Goal: Task Accomplishment & Management: Manage account settings

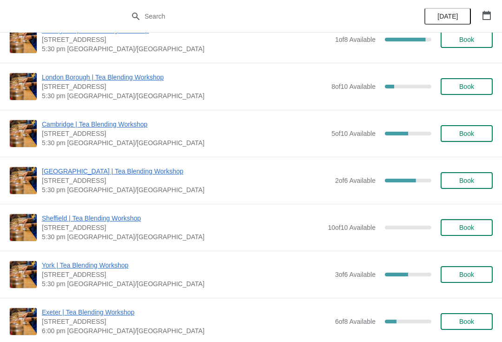
scroll to position [720, 0]
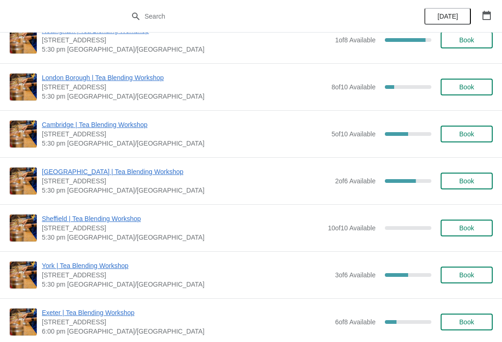
click at [472, 271] on span "Book" at bounding box center [466, 274] width 15 height 7
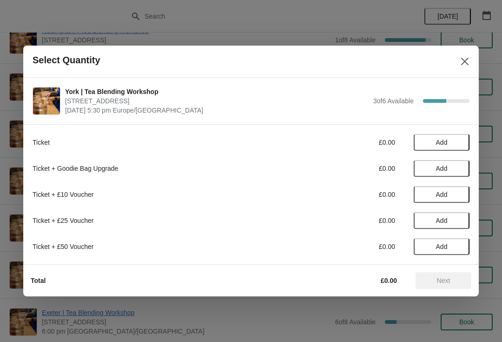
click at [470, 53] on button "Close" at bounding box center [465, 61] width 17 height 17
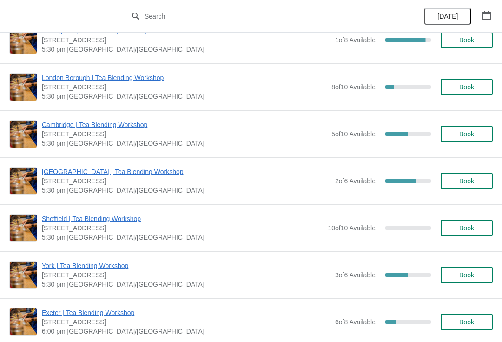
click at [105, 265] on span "York | Tea Blending Workshop" at bounding box center [186, 265] width 289 height 9
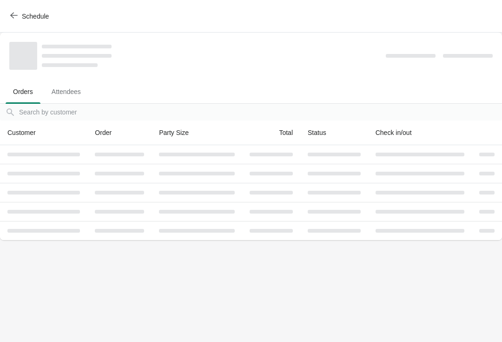
scroll to position [0, 0]
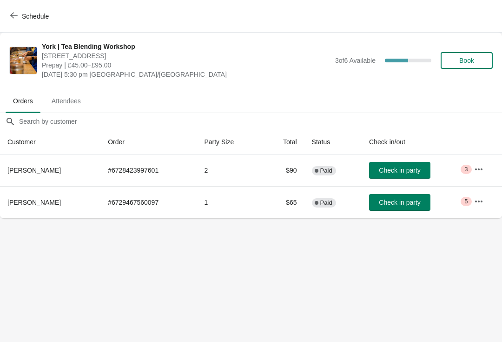
click at [486, 161] on button "button" at bounding box center [478, 169] width 17 height 17
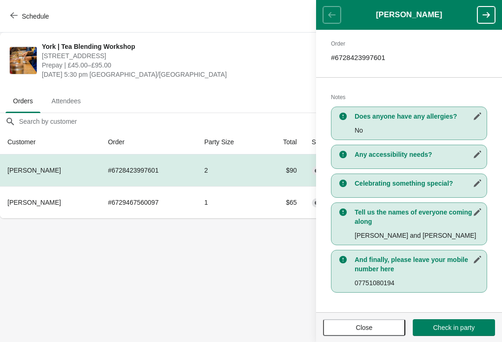
scroll to position [143, 0]
click at [338, 10] on header "[PERSON_NAME]" at bounding box center [409, 15] width 186 height 30
click at [384, 324] on span "Close" at bounding box center [364, 327] width 66 height 7
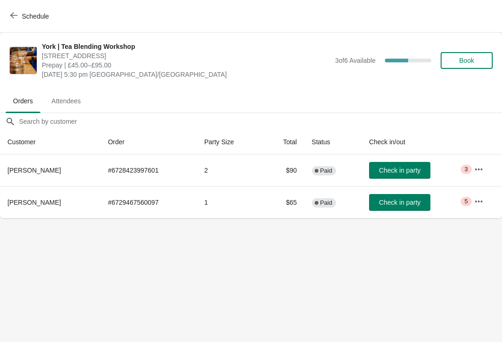
click at [482, 199] on icon "button" at bounding box center [478, 201] width 9 height 9
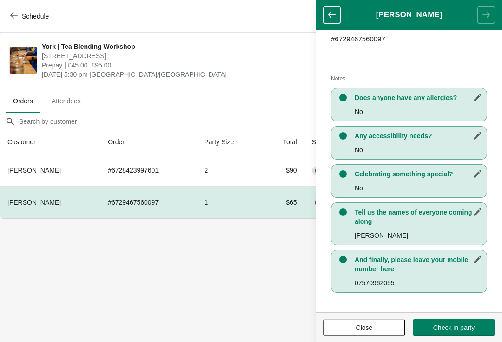
scroll to position [162, 0]
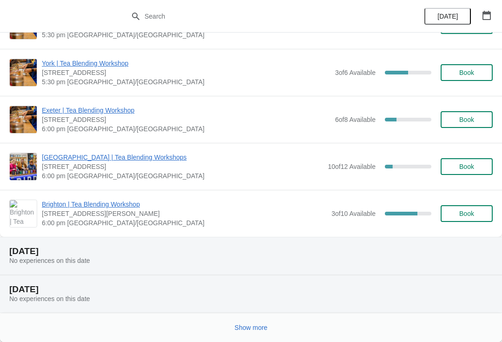
scroll to position [922, 0]
click at [262, 325] on span "Show more" at bounding box center [251, 327] width 33 height 7
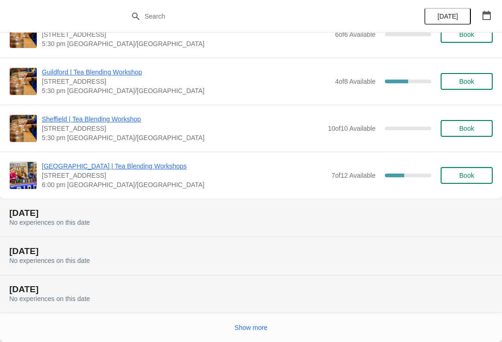
scroll to position [2043, 0]
click at [267, 331] on button "Show more" at bounding box center [251, 327] width 40 height 17
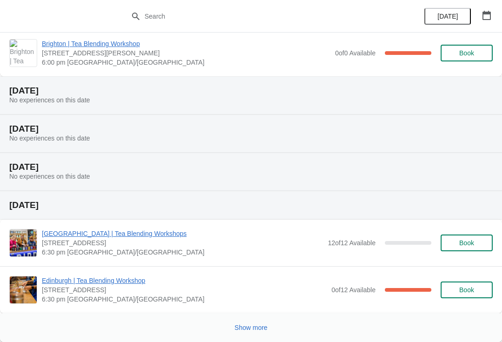
scroll to position [3023, 0]
click at [258, 324] on span "Show more" at bounding box center [251, 327] width 33 height 7
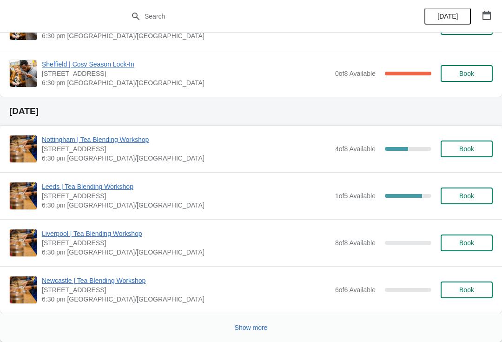
scroll to position [5533, 0]
click at [254, 326] on span "Show more" at bounding box center [251, 327] width 33 height 7
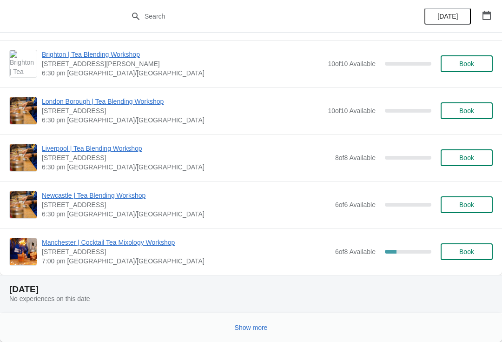
scroll to position [6794, 0]
click at [256, 325] on span "Show more" at bounding box center [251, 327] width 33 height 7
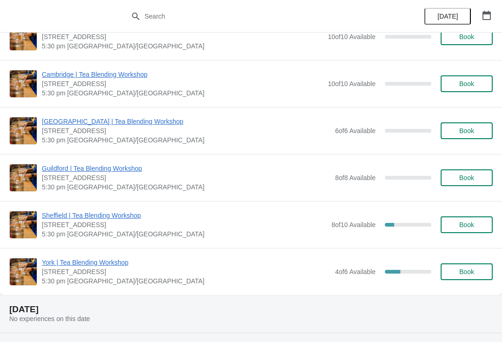
scroll to position [7353, 0]
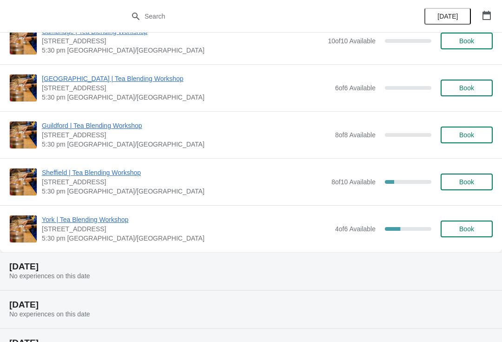
click at [109, 220] on span "York | Tea Blending Workshop" at bounding box center [186, 219] width 289 height 9
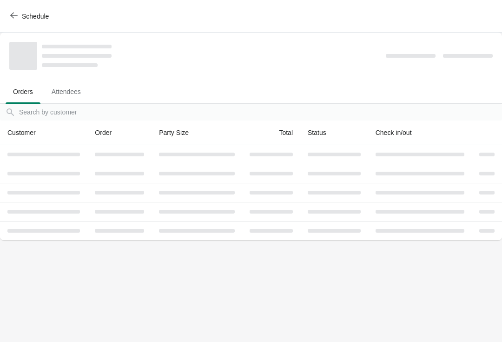
scroll to position [0, 0]
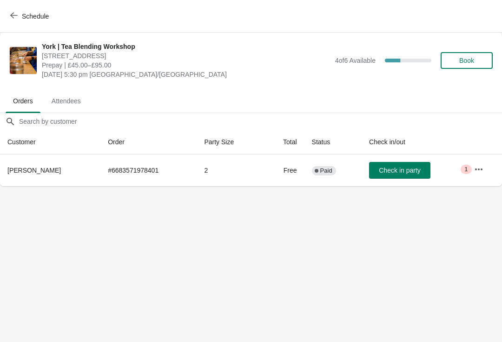
click at [479, 166] on icon "button" at bounding box center [478, 169] width 9 height 9
